Goal: Complete application form

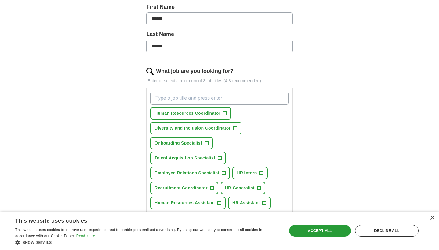
scroll to position [139, 0]
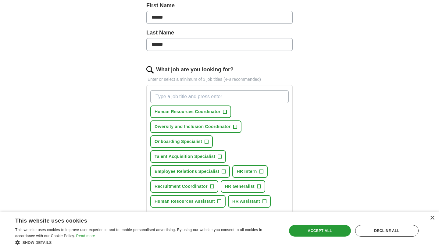
click at [184, 156] on span "Talent Acquisition Specialist" at bounding box center [185, 156] width 61 height 6
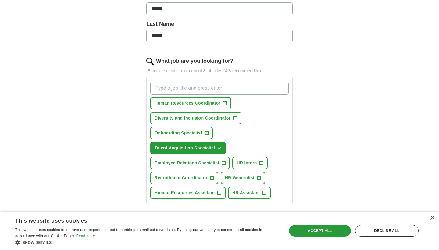
scroll to position [154, 0]
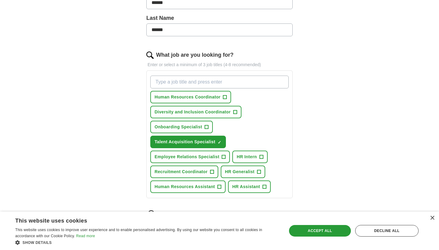
click at [251, 173] on span "HR Generalist" at bounding box center [240, 172] width 30 height 6
click at [255, 190] on span "HR Assistant" at bounding box center [246, 187] width 28 height 6
click at [208, 185] on span "Human Resources Assistant" at bounding box center [185, 187] width 60 height 6
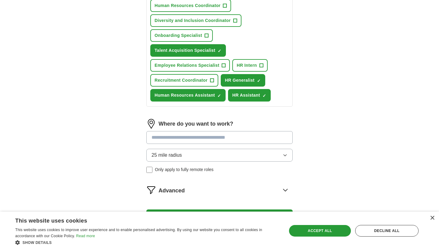
scroll to position [247, 0]
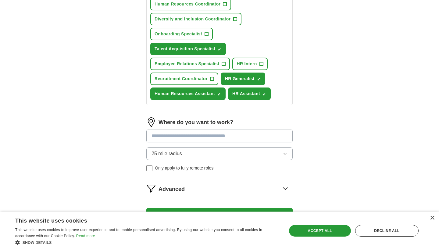
click at [197, 80] on span "Recruitment Coordinator" at bounding box center [181, 79] width 53 height 6
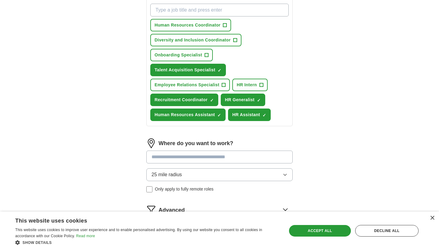
scroll to position [222, 0]
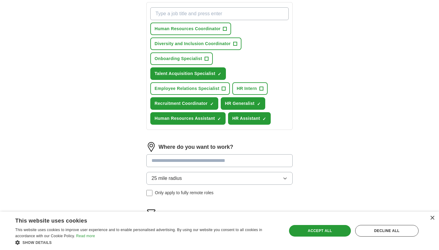
click at [204, 31] on span "Human Resources Coordinator" at bounding box center [188, 29] width 66 height 6
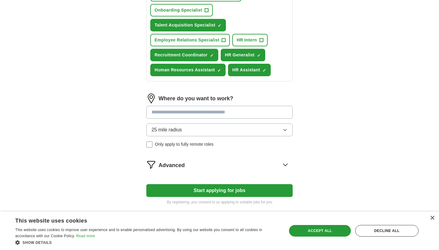
scroll to position [271, 0]
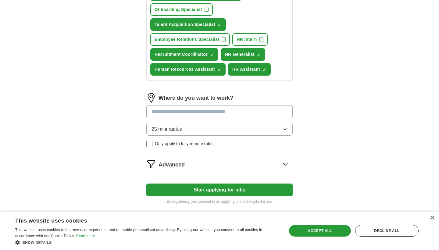
click at [205, 115] on input at bounding box center [219, 111] width 146 height 13
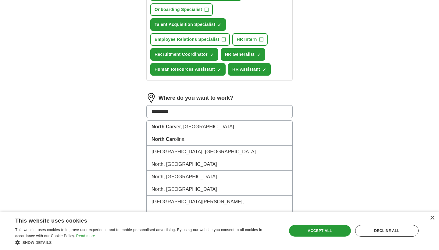
type input "**********"
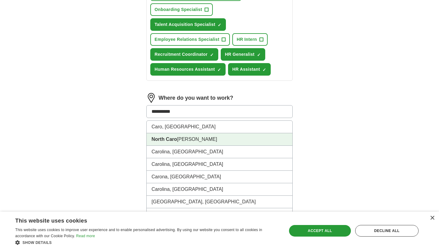
click at [202, 142] on li "North [PERSON_NAME]" at bounding box center [220, 139] width 146 height 12
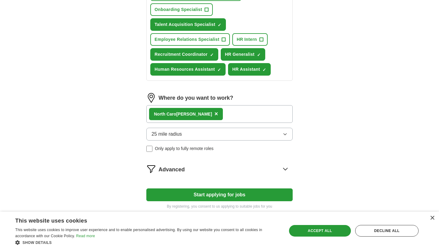
click at [208, 115] on div "North [PERSON_NAME] ×" at bounding box center [219, 114] width 146 height 18
click at [202, 118] on div "North [PERSON_NAME] ×" at bounding box center [219, 114] width 146 height 18
click at [204, 140] on button "25 mile radius" at bounding box center [219, 134] width 146 height 13
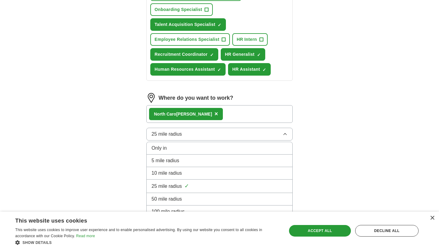
click at [207, 193] on li "50 mile radius" at bounding box center [220, 199] width 146 height 12
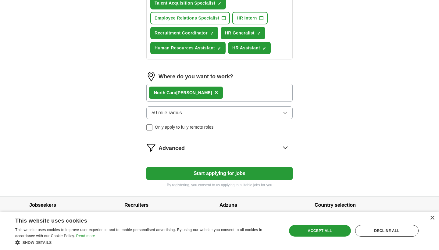
scroll to position [293, 0]
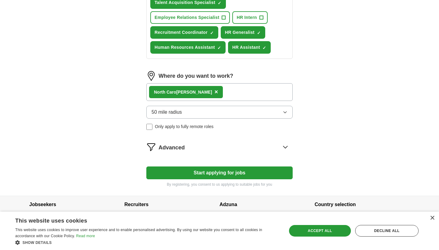
click at [201, 91] on div "North [PERSON_NAME] ×" at bounding box center [219, 92] width 146 height 18
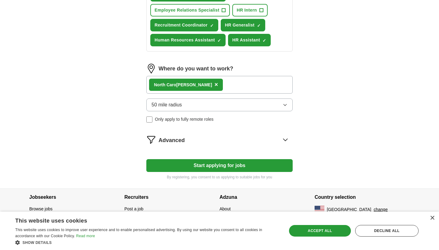
click at [226, 164] on button "Start applying for jobs" at bounding box center [219, 165] width 146 height 13
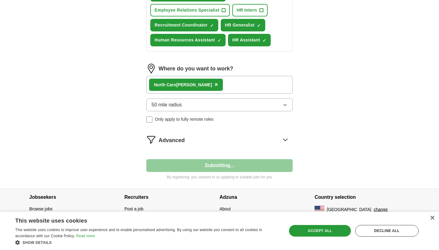
scroll to position [10, 0]
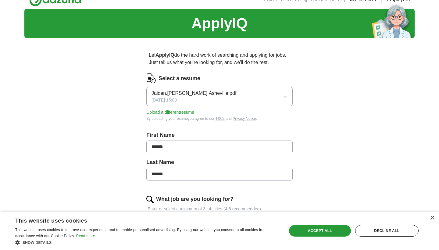
select select "**"
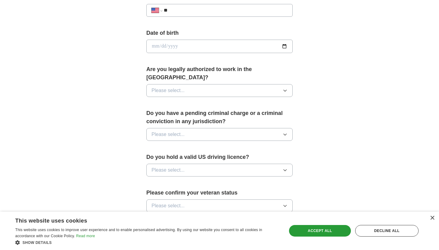
scroll to position [260, 0]
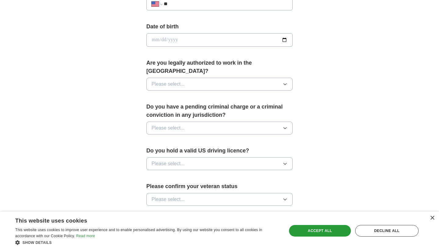
click at [169, 160] on span "Please select..." at bounding box center [168, 163] width 33 height 7
click at [166, 174] on div "Yes" at bounding box center [220, 177] width 136 height 7
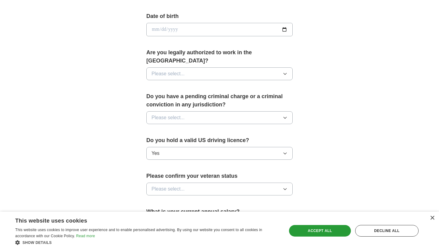
scroll to position [271, 0]
click at [164, 185] on span "Please select..." at bounding box center [168, 188] width 33 height 7
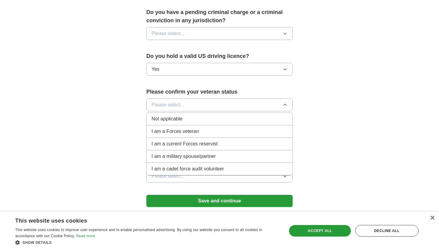
scroll to position [356, 0]
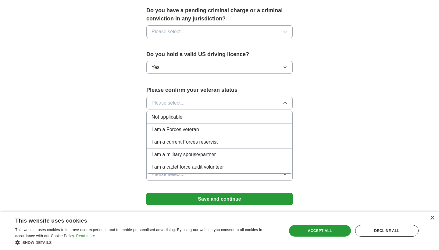
click at [192, 113] on div "Not applicable" at bounding box center [220, 116] width 136 height 7
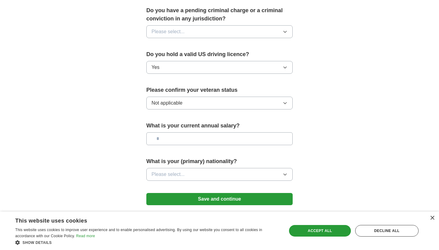
click at [187, 134] on input "text" at bounding box center [219, 138] width 146 height 13
drag, startPoint x: 209, startPoint y: 133, endPoint x: 154, endPoint y: 131, distance: 54.3
click at [151, 138] on div "What is your current annual salary? ***" at bounding box center [219, 136] width 146 height 28
drag, startPoint x: 165, startPoint y: 132, endPoint x: 153, endPoint y: 130, distance: 12.0
click at [153, 132] on input "***" at bounding box center [219, 138] width 146 height 13
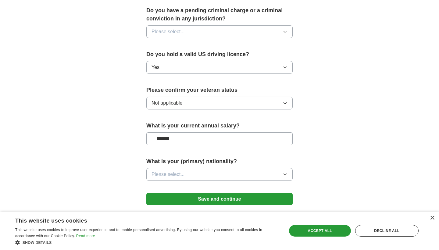
drag, startPoint x: 183, startPoint y: 134, endPoint x: 145, endPoint y: 130, distance: 37.7
click at [175, 122] on label "What is your current annual salary?" at bounding box center [219, 126] width 146 height 8
drag, startPoint x: 176, startPoint y: 127, endPoint x: 184, endPoint y: 131, distance: 9.0
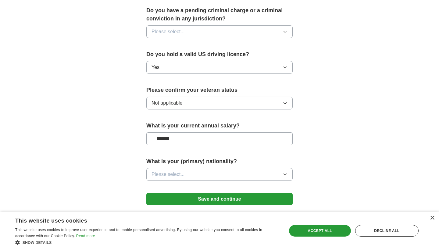
click at [184, 132] on input "*******" at bounding box center [219, 138] width 146 height 13
click at [183, 171] on span "Please select..." at bounding box center [168, 174] width 33 height 7
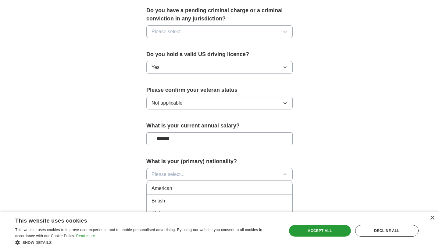
click at [183, 185] on div "American" at bounding box center [220, 188] width 136 height 7
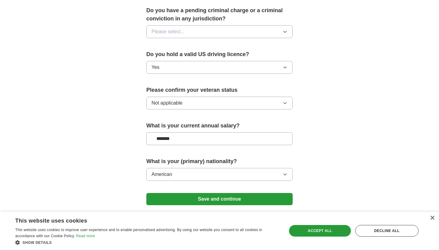
click at [178, 134] on input "*******" at bounding box center [219, 138] width 146 height 13
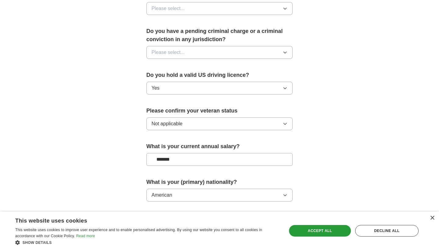
scroll to position [334, 0]
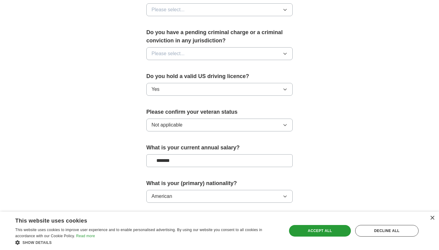
drag, startPoint x: 181, startPoint y: 157, endPoint x: 155, endPoint y: 148, distance: 27.7
click at [155, 154] on input "*******" at bounding box center [219, 160] width 146 height 13
type input "***"
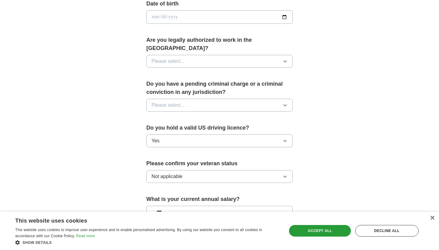
scroll to position [287, 0]
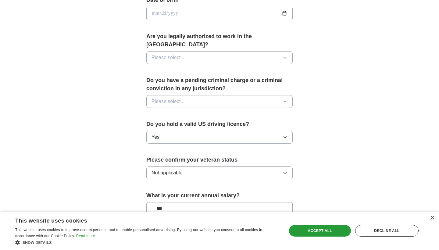
click at [191, 96] on button "Please select..." at bounding box center [219, 101] width 146 height 13
click at [181, 124] on div "No" at bounding box center [220, 127] width 136 height 7
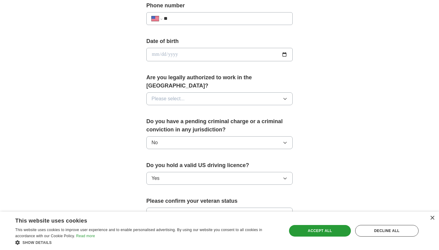
scroll to position [245, 0]
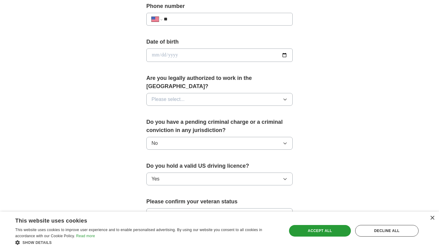
click at [184, 96] on span "Please select..." at bounding box center [168, 99] width 33 height 7
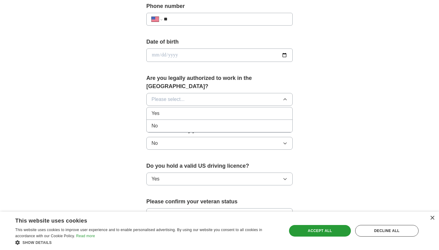
click at [183, 107] on li "Yes" at bounding box center [220, 113] width 146 height 12
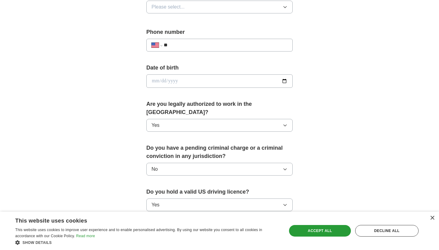
scroll to position [212, 0]
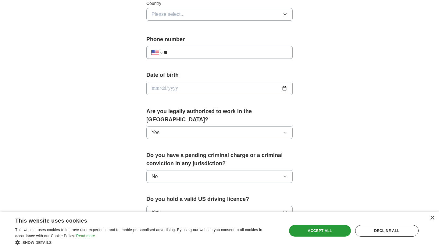
click at [174, 91] on input "date" at bounding box center [219, 88] width 146 height 13
click at [157, 91] on input "date" at bounding box center [219, 88] width 146 height 13
click at [164, 89] on input "date" at bounding box center [219, 88] width 146 height 13
click at [172, 87] on input "date" at bounding box center [219, 88] width 146 height 13
type input "**********"
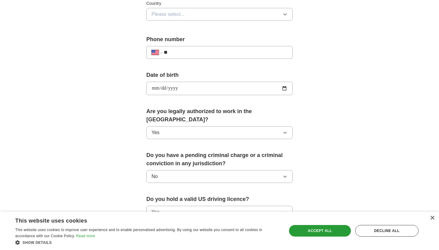
click at [117, 86] on div "**********" at bounding box center [219, 84] width 390 height 555
click at [186, 87] on input "**********" at bounding box center [219, 88] width 146 height 13
click at [84, 113] on div "**********" at bounding box center [219, 84] width 390 height 555
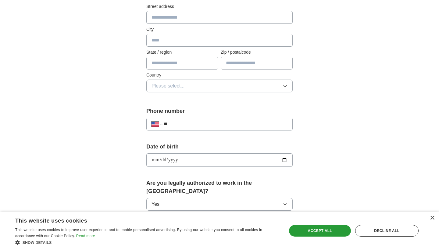
scroll to position [136, 0]
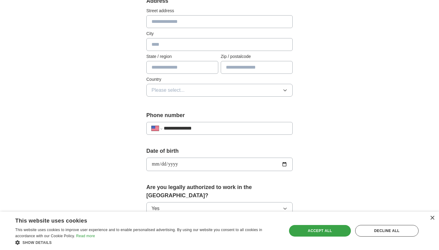
type input "**********"
click at [324, 228] on div "Accept all" at bounding box center [320, 231] width 62 height 12
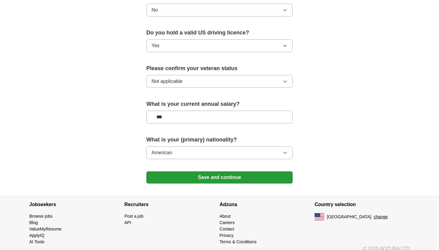
scroll to position [378, 0]
click at [274, 173] on button "Save and continue" at bounding box center [219, 178] width 146 height 12
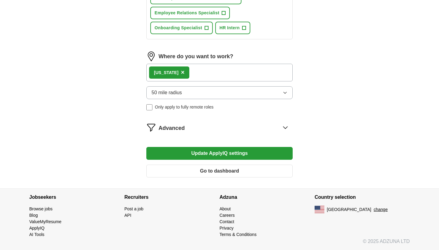
scroll to position [313, 0]
click at [232, 128] on div "Advanced" at bounding box center [226, 128] width 134 height 10
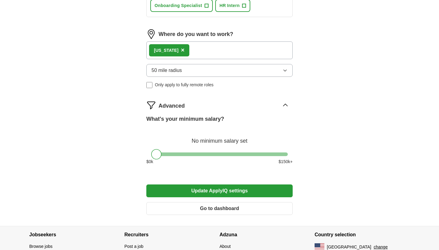
scroll to position [336, 0]
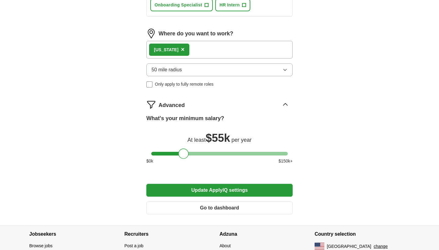
drag, startPoint x: 156, startPoint y: 154, endPoint x: 183, endPoint y: 154, distance: 27.1
click at [183, 154] on div at bounding box center [183, 153] width 10 height 10
click at [183, 154] on div at bounding box center [182, 153] width 10 height 10
click at [209, 195] on button "Update ApplyIQ settings" at bounding box center [219, 190] width 146 height 13
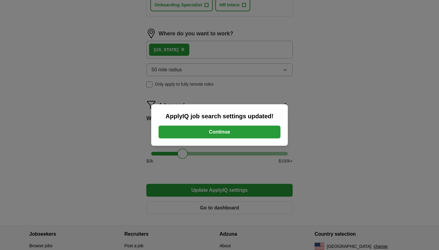
click at [213, 134] on button "Continue" at bounding box center [220, 132] width 122 height 13
